Goal: Transaction & Acquisition: Purchase product/service

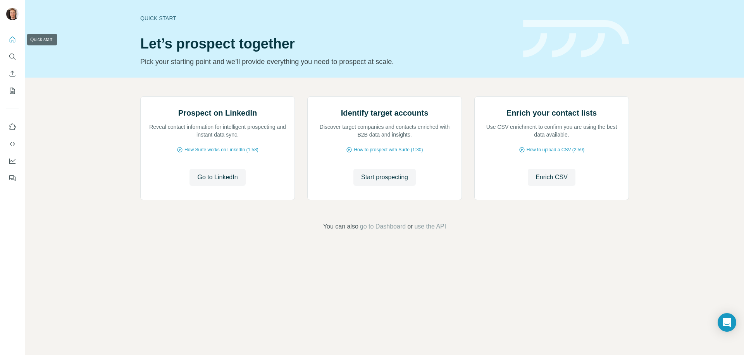
click at [11, 42] on icon "Quick start" at bounding box center [13, 39] width 6 height 6
click at [10, 41] on icon "Quick start" at bounding box center [13, 40] width 8 height 8
click at [15, 89] on icon "My lists" at bounding box center [13, 91] width 8 height 8
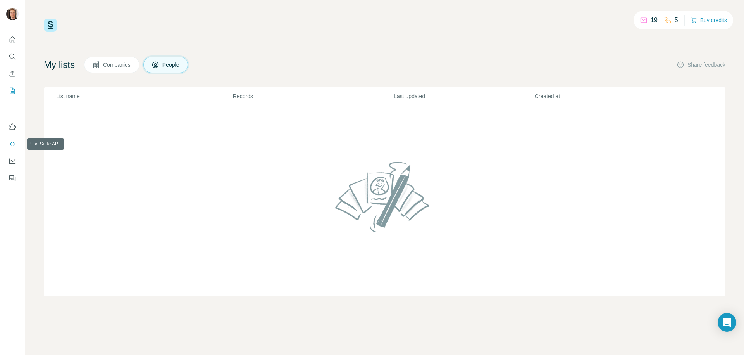
click at [12, 143] on icon "Use Surfe API" at bounding box center [13, 144] width 8 height 8
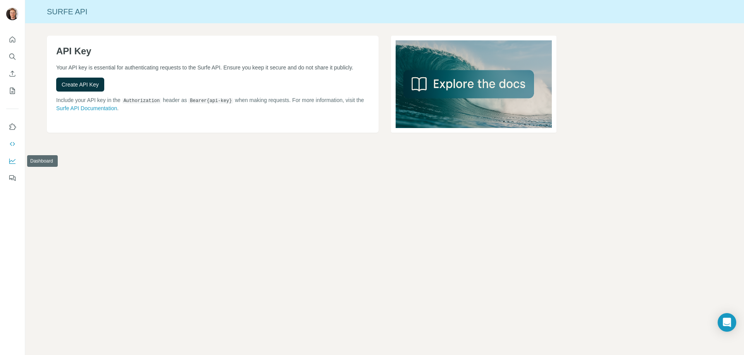
click at [15, 161] on icon "Dashboard" at bounding box center [13, 161] width 8 height 8
click at [15, 43] on icon "Quick start" at bounding box center [13, 40] width 8 height 8
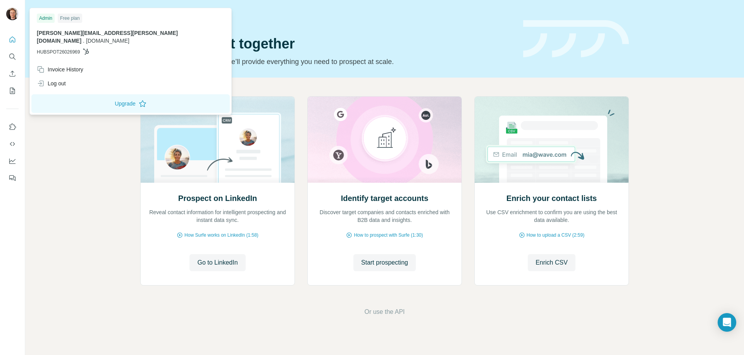
click at [11, 2] on div at bounding box center [12, 177] width 25 height 355
click at [12, 17] on img at bounding box center [12, 14] width 12 height 12
click at [93, 33] on span "[PERSON_NAME][EMAIL_ADDRESS][PERSON_NAME][DOMAIN_NAME]" at bounding box center [107, 37] width 141 height 14
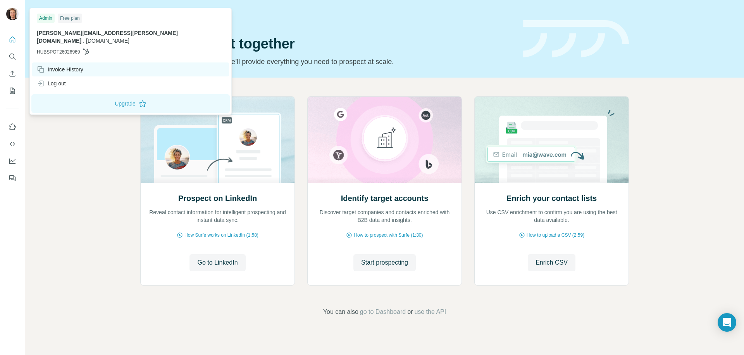
click at [76, 66] on div "Invoice History" at bounding box center [60, 70] width 47 height 8
click at [116, 38] on span "[DOMAIN_NAME]" at bounding box center [107, 41] width 43 height 6
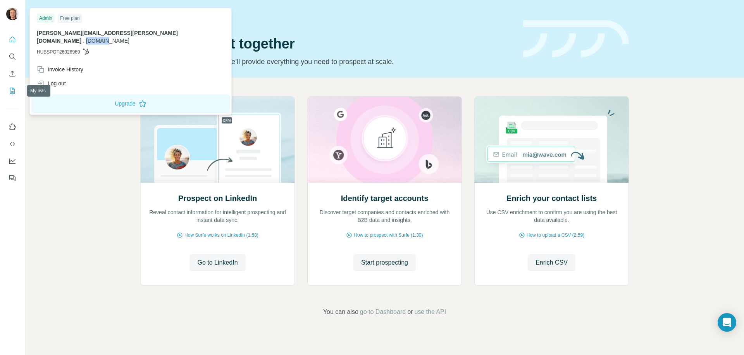
click at [11, 94] on icon "My lists" at bounding box center [13, 91] width 8 height 8
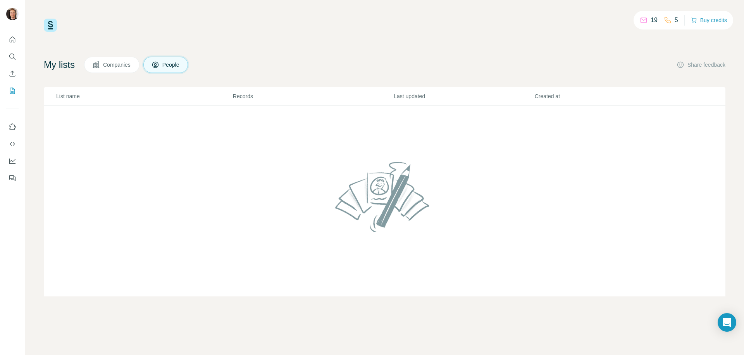
click at [118, 68] on span "Companies" at bounding box center [117, 65] width 28 height 8
click at [8, 131] on button "Use Surfe on LinkedIn" at bounding box center [12, 127] width 12 height 14
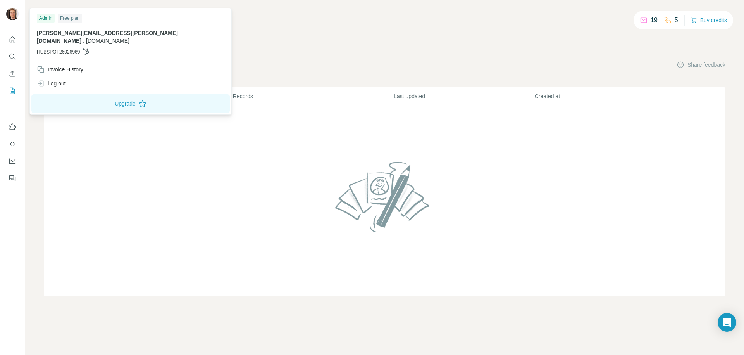
click at [18, 17] on div at bounding box center [12, 15] width 12 height 14
click at [90, 95] on button "Upgrade" at bounding box center [130, 103] width 198 height 19
click at [310, 36] on div "19 5 Buy credits My lists Companies People Share feedback List name Records Las…" at bounding box center [385, 158] width 682 height 278
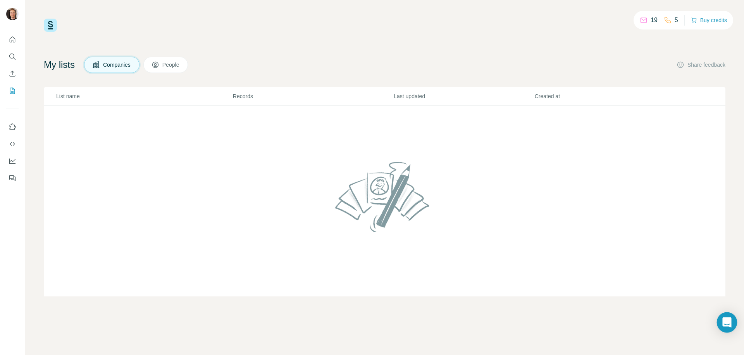
click at [731, 325] on icon "Open Intercom Messenger" at bounding box center [727, 322] width 9 height 10
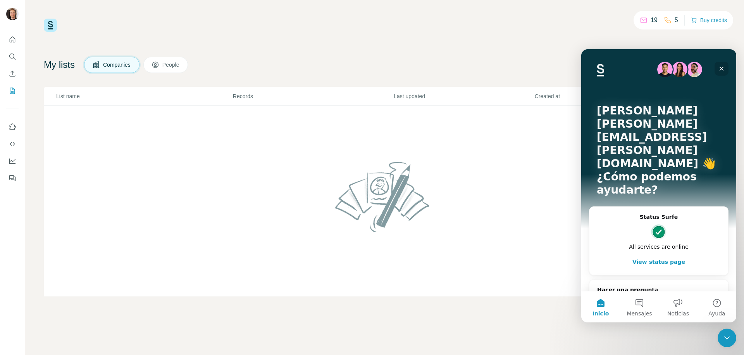
click at [723, 69] on icon "Cerrar" at bounding box center [722, 69] width 4 height 4
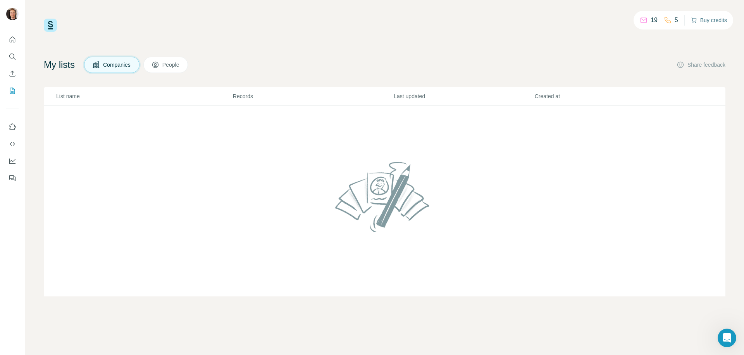
click at [709, 25] on button "Buy credits" at bounding box center [709, 20] width 36 height 11
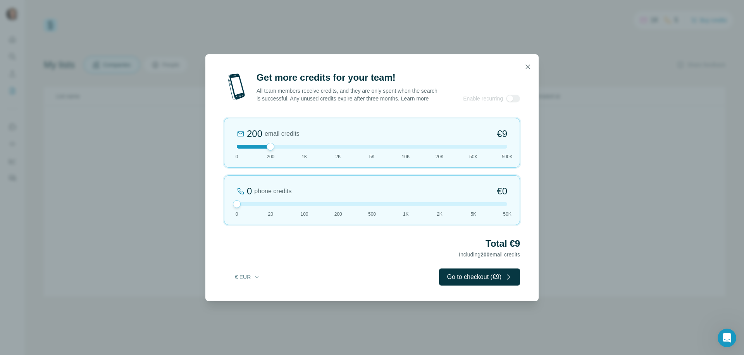
drag, startPoint x: 271, startPoint y: 208, endPoint x: 238, endPoint y: 207, distance: 33.0
click at [238, 207] on div at bounding box center [237, 204] width 8 height 8
drag, startPoint x: 237, startPoint y: 208, endPoint x: 294, endPoint y: 212, distance: 56.8
click at [294, 212] on div "100 phone credits €[PHONE_NUMBER] 1K 2K 5K 50K" at bounding box center [372, 200] width 296 height 50
drag, startPoint x: 272, startPoint y: 151, endPoint x: 295, endPoint y: 155, distance: 23.3
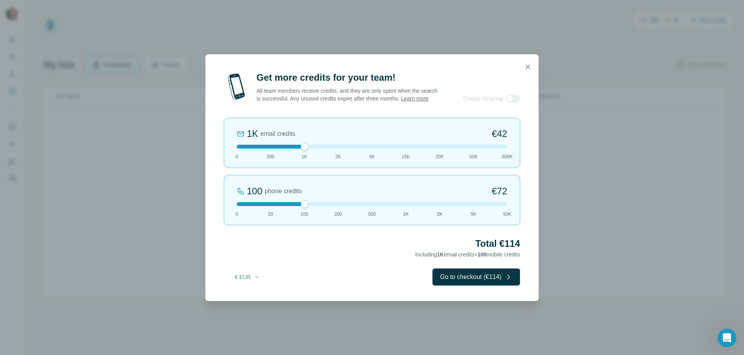
click at [295, 155] on div "1K email credits €42 0 200 1K 2K 5K 10K 20K 50K 500K" at bounding box center [372, 143] width 296 height 50
click at [467, 280] on button "Go to checkout (€114)" at bounding box center [477, 276] width 88 height 17
